Goal: Information Seeking & Learning: Learn about a topic

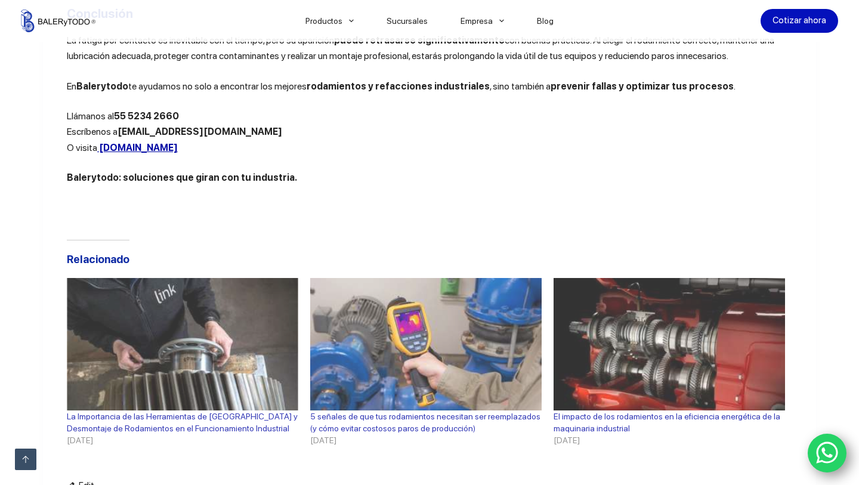
scroll to position [4360, 0]
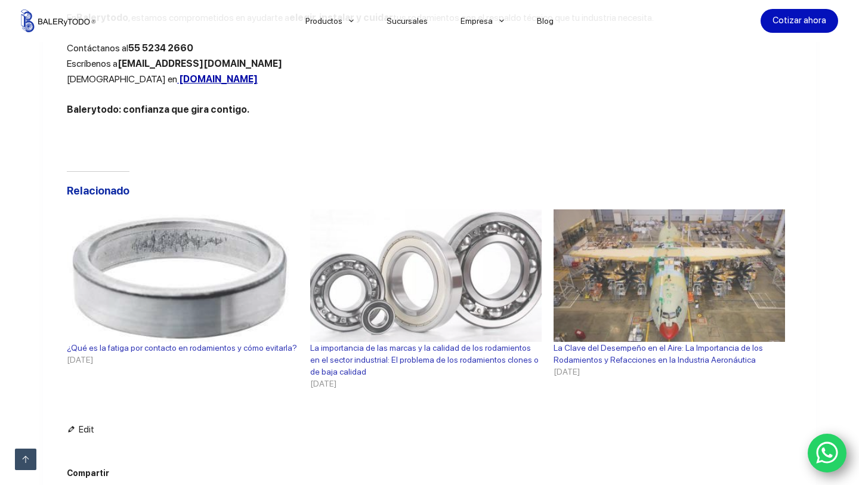
scroll to position [4816, 0]
